Goal: Transaction & Acquisition: Purchase product/service

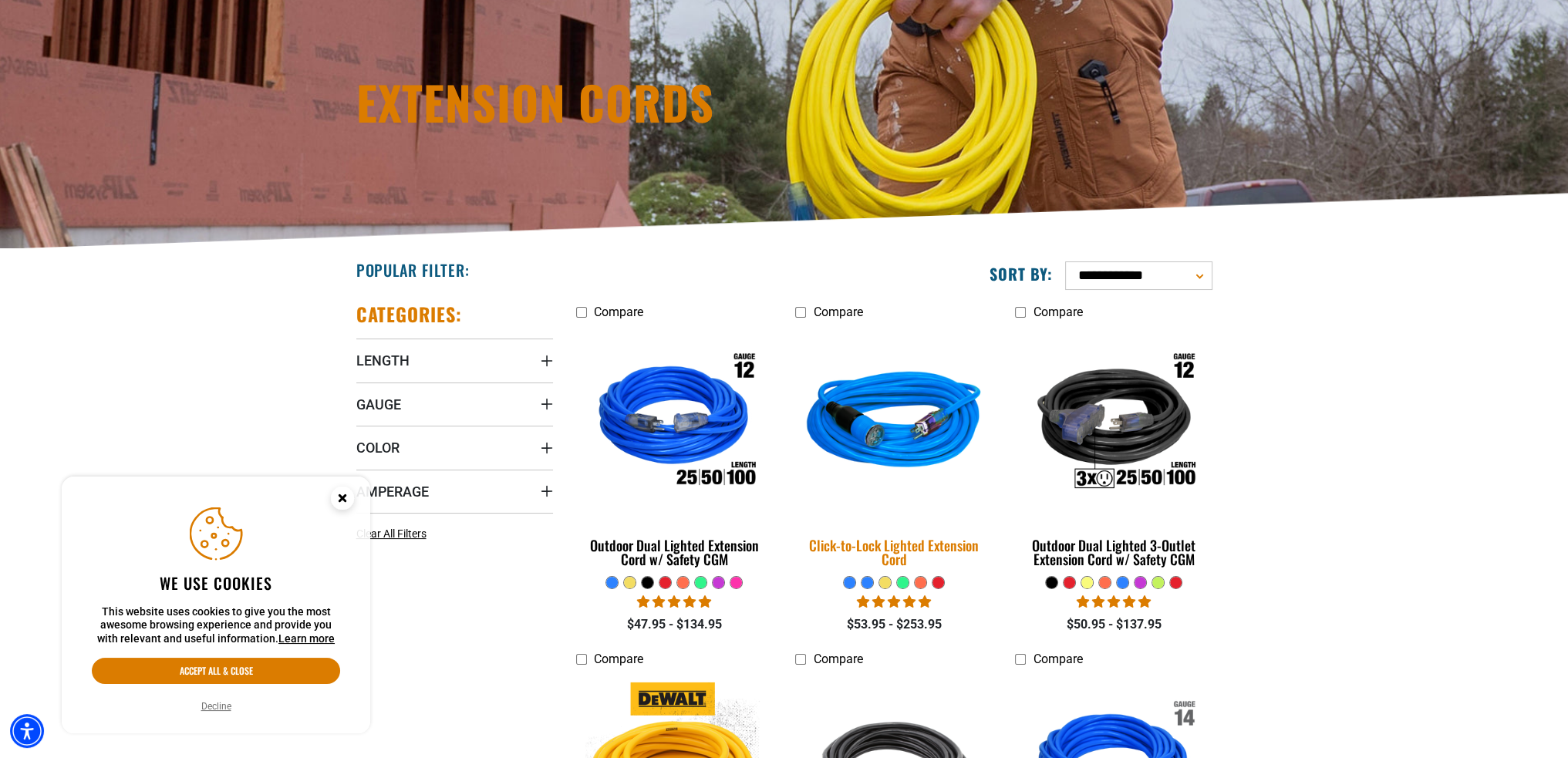
scroll to position [155, 0]
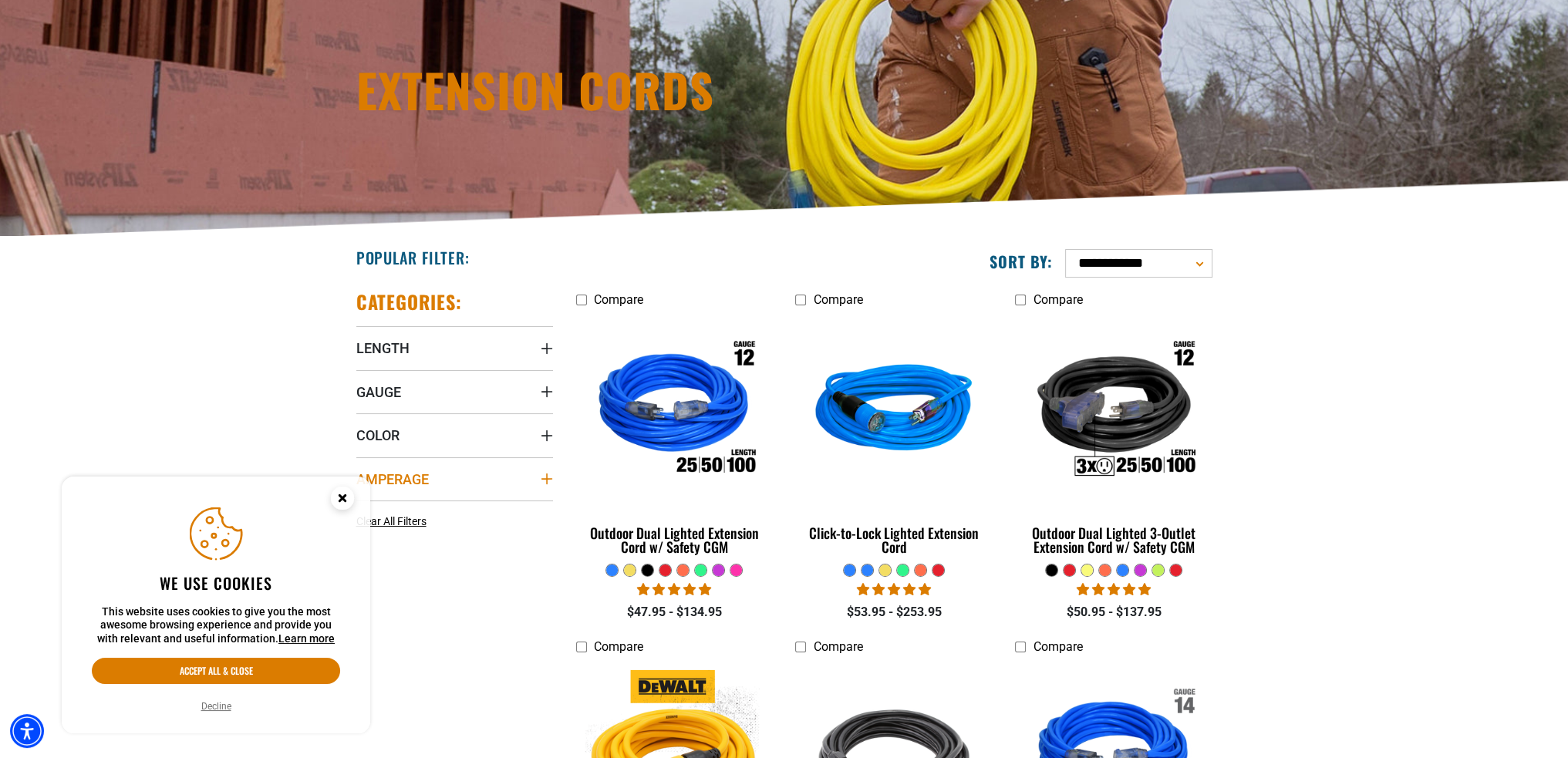
click at [524, 480] on summary "Amperage" at bounding box center [454, 479] width 196 height 43
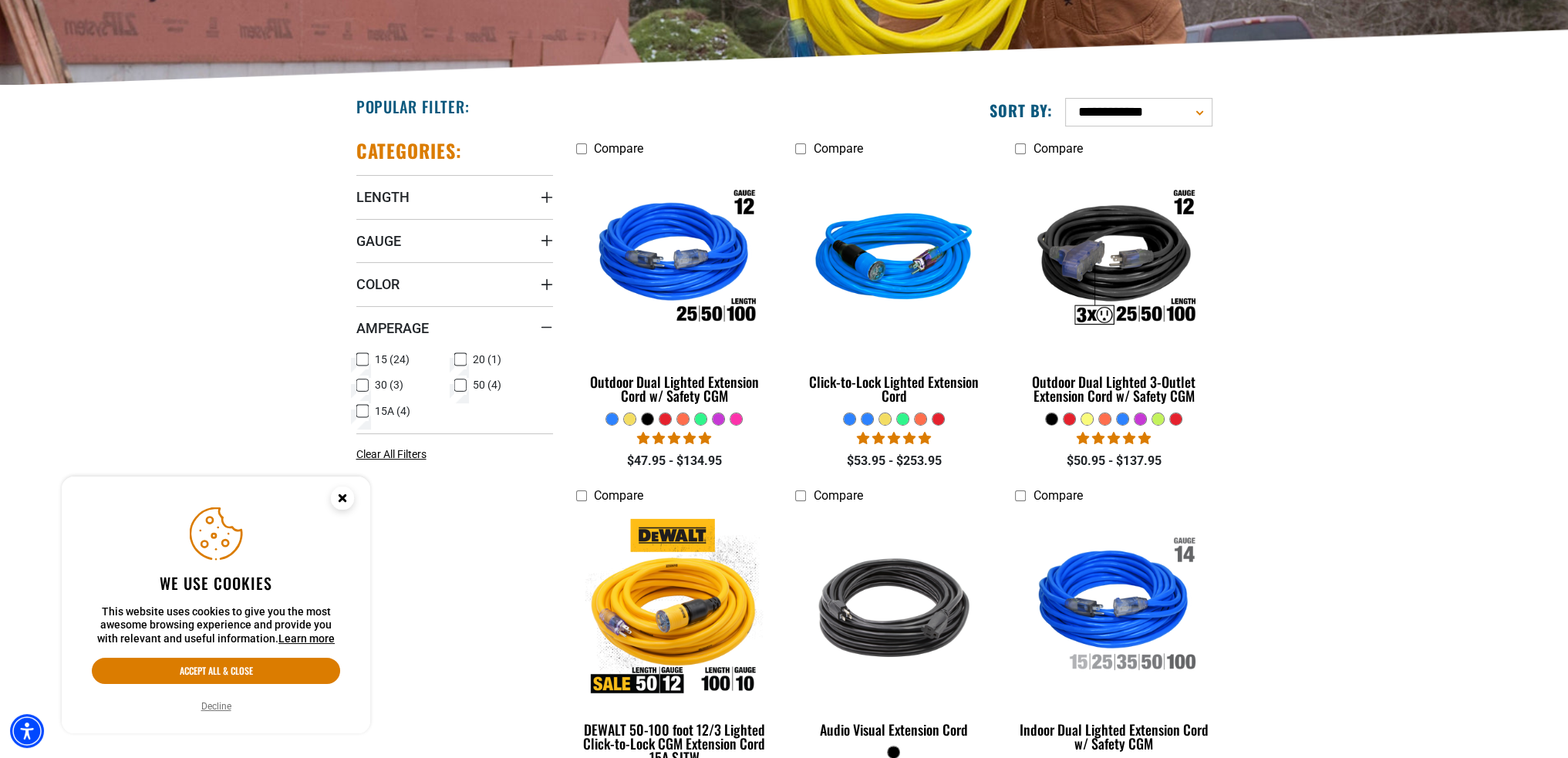
scroll to position [309, 0]
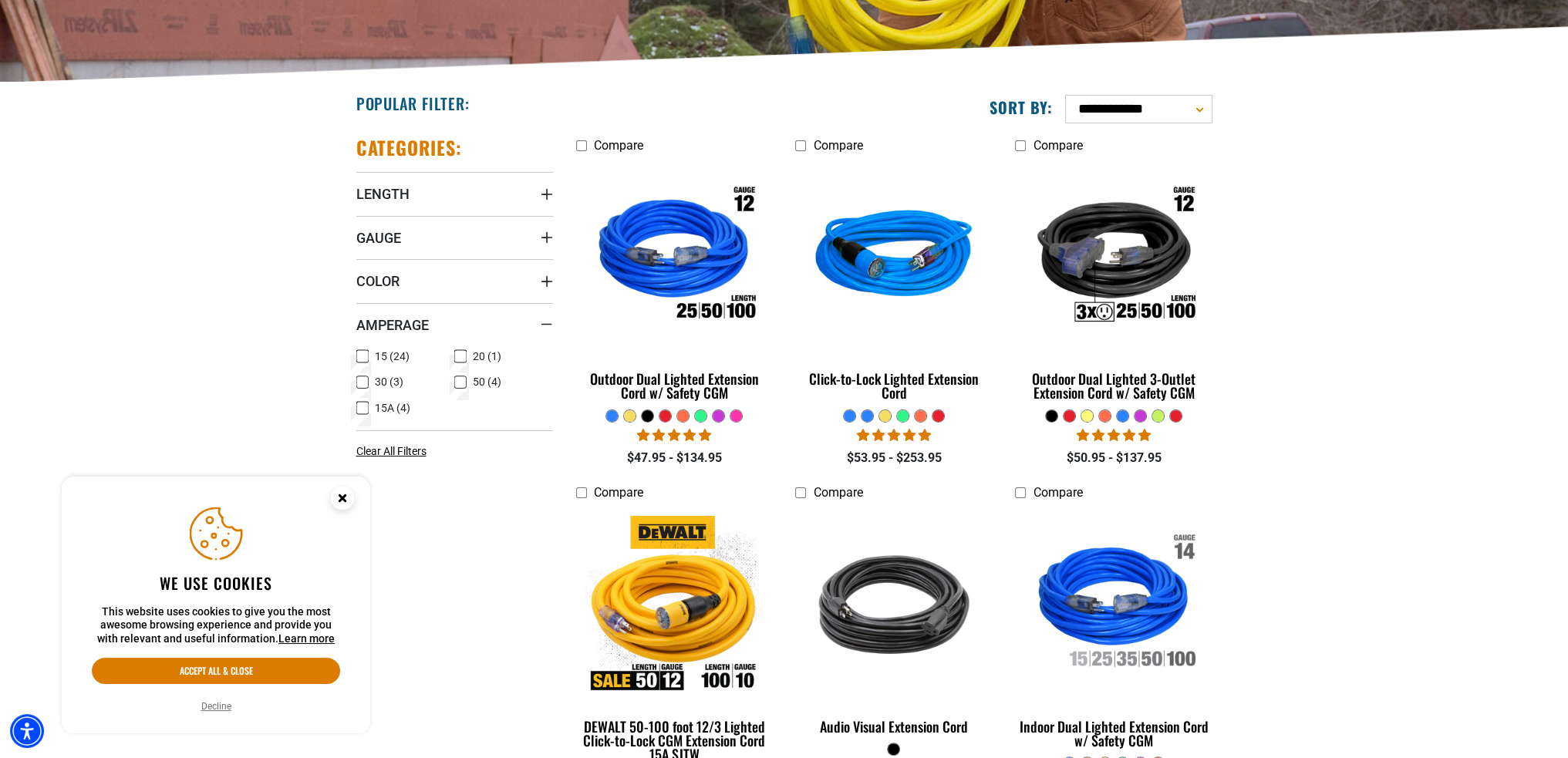
click at [461, 360] on icon at bounding box center [460, 356] width 13 height 21
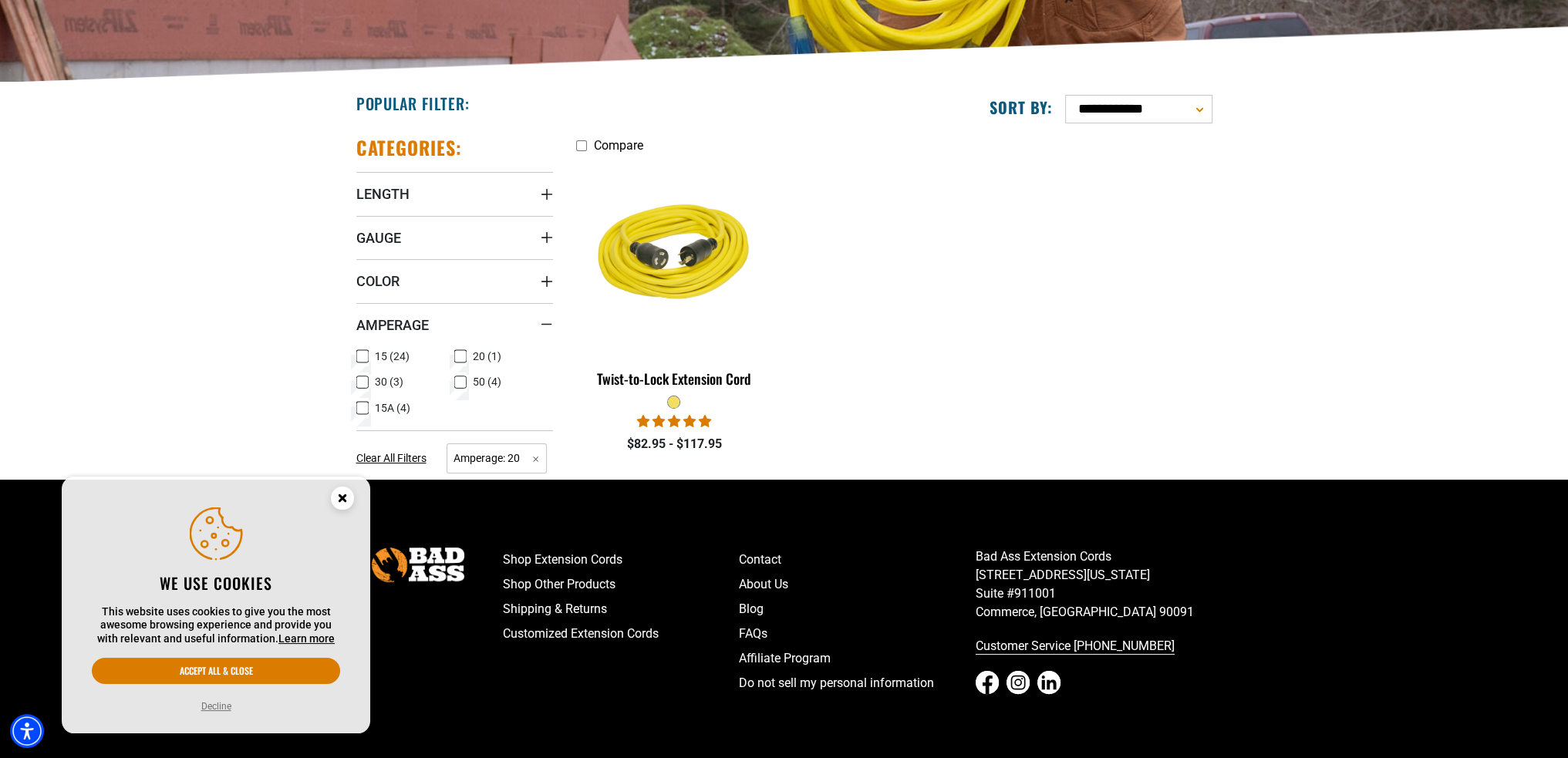
click at [461, 360] on icon at bounding box center [459, 356] width 9 height 9
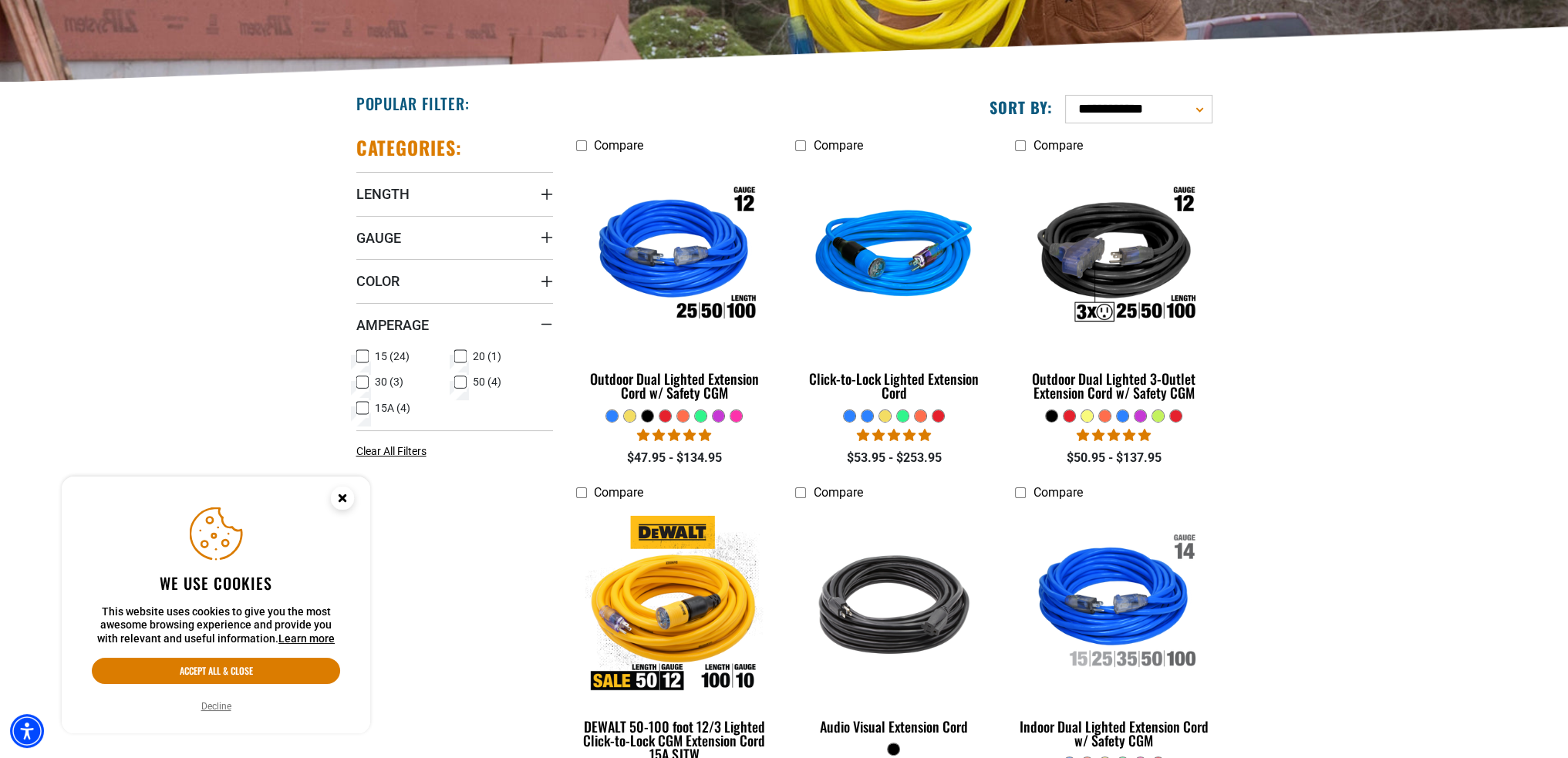
click at [370, 383] on label "30 (3) 30 (3 products)" at bounding box center [405, 382] width 99 height 21
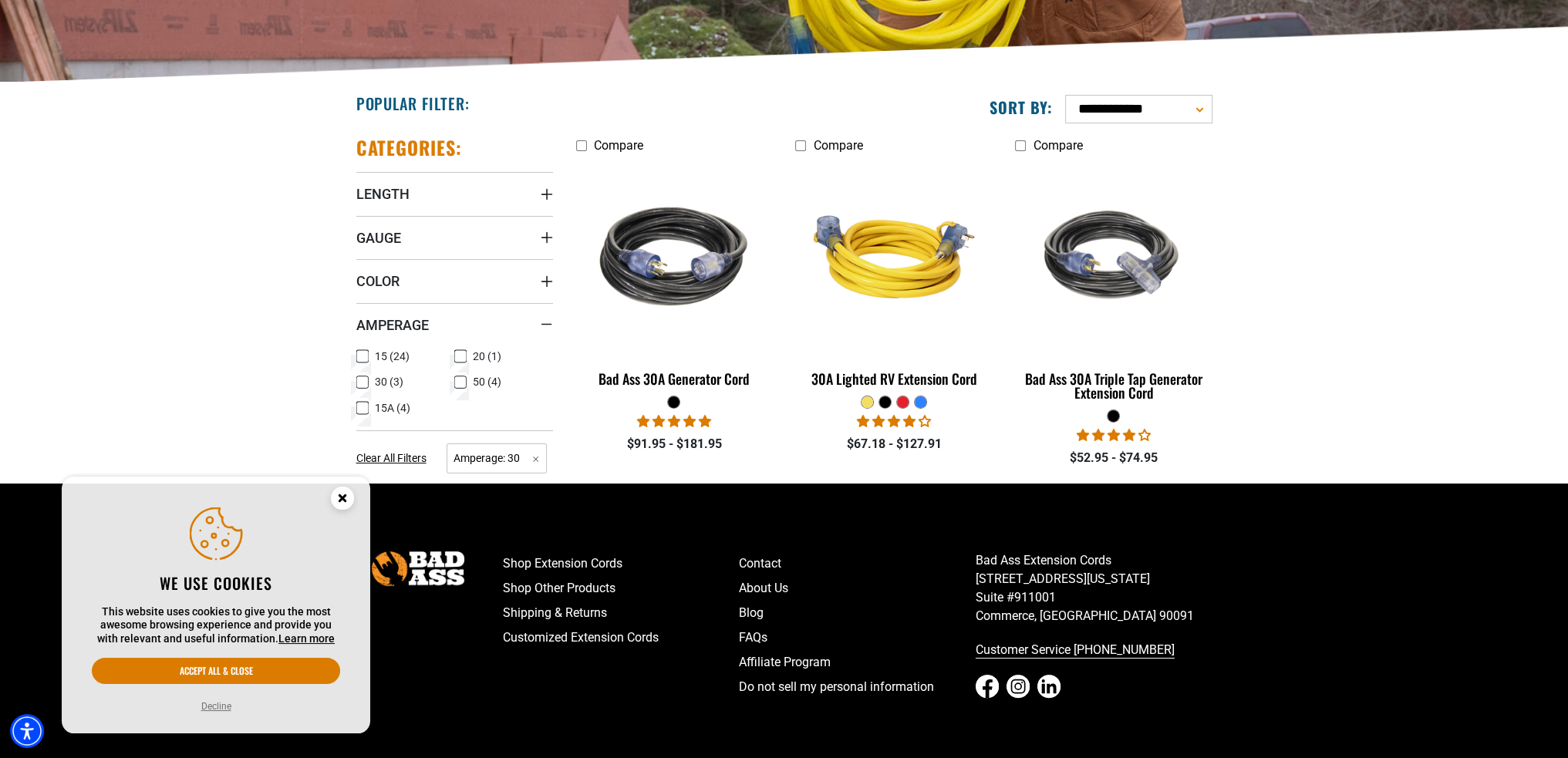
click at [367, 383] on icon at bounding box center [362, 382] width 9 height 9
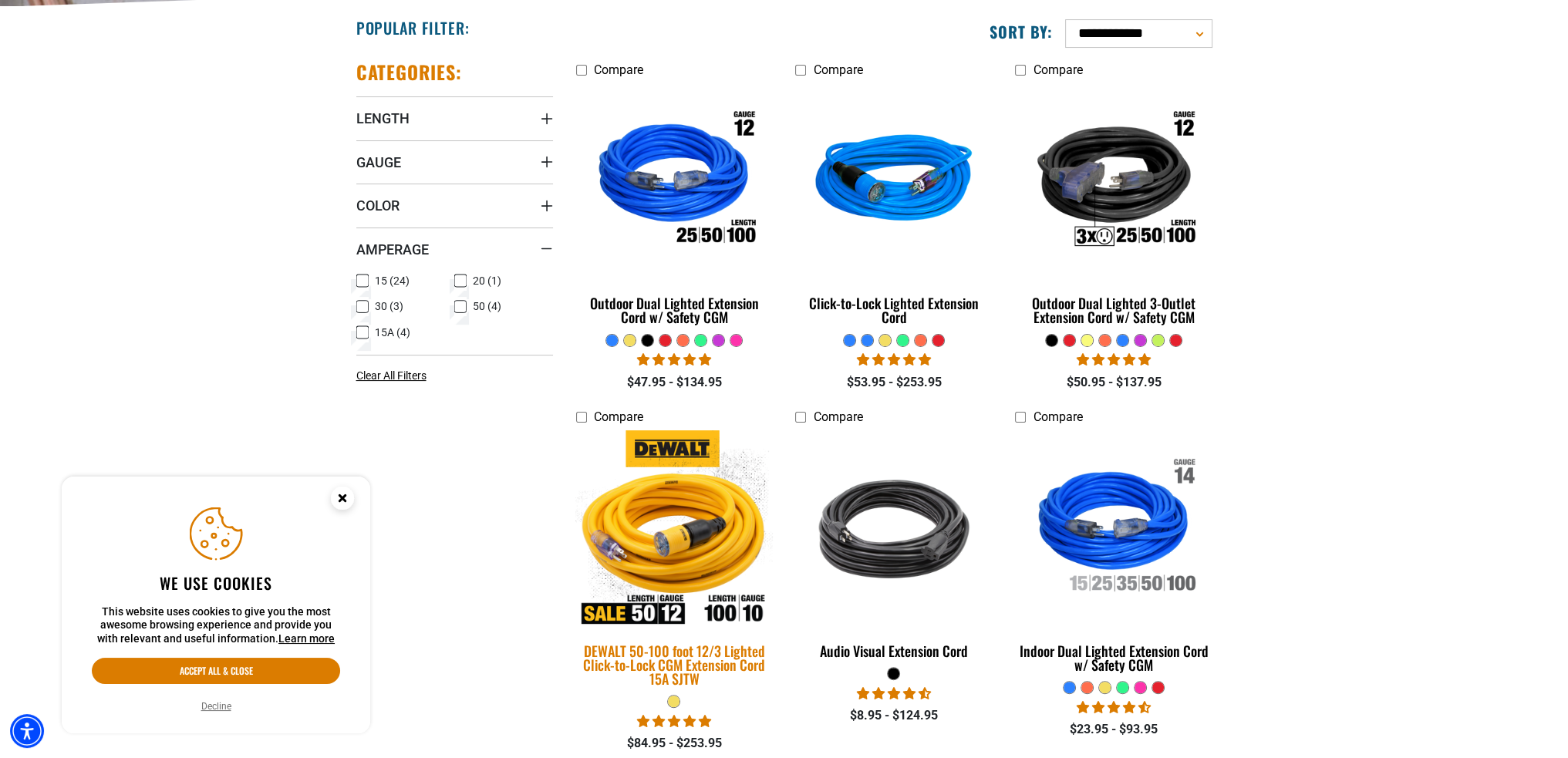
scroll to position [385, 0]
